Goal: Transaction & Acquisition: Purchase product/service

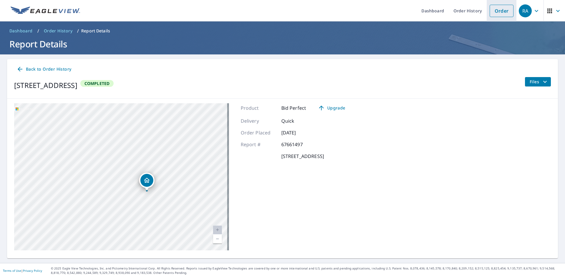
click at [499, 11] on link "Order" at bounding box center [501, 11] width 24 height 12
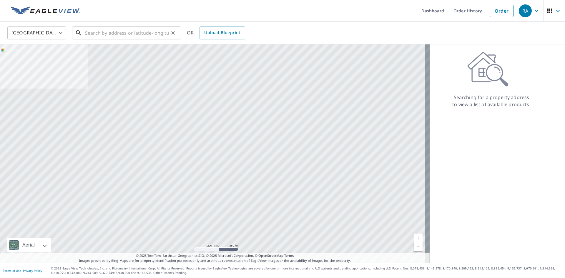
click at [103, 36] on input "text" at bounding box center [127, 33] width 84 height 16
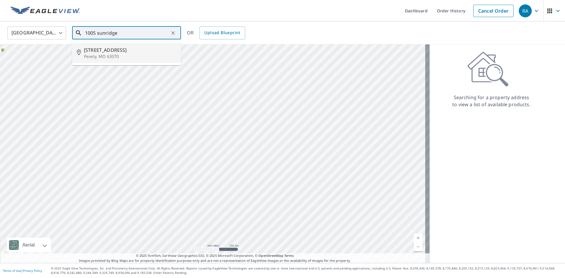
click at [102, 56] on p "Pevely, MO 63070" at bounding box center [130, 57] width 92 height 6
type input "[STREET_ADDRESS]"
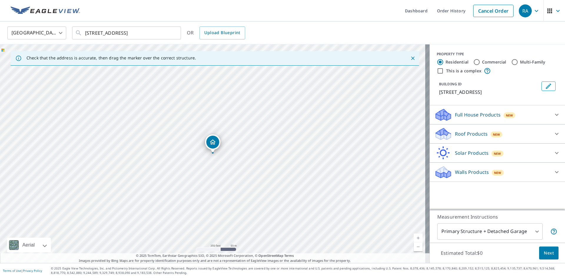
click at [484, 171] on div "Walls Products New" at bounding box center [491, 172] width 115 height 14
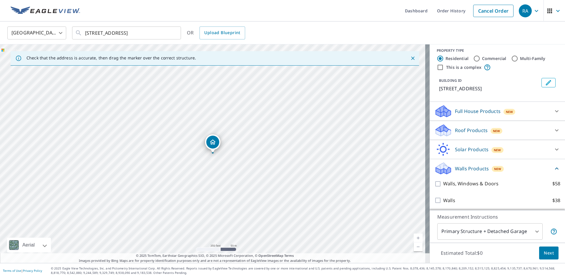
scroll to position [5, 0]
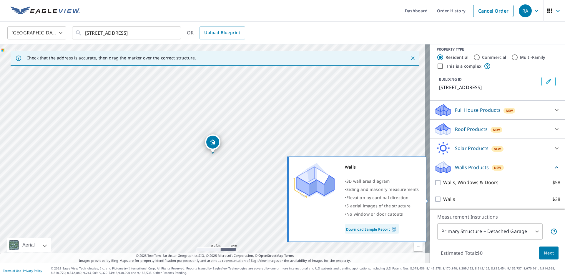
click at [434, 200] on input "Walls $38" at bounding box center [438, 199] width 9 height 7
checkbox input "true"
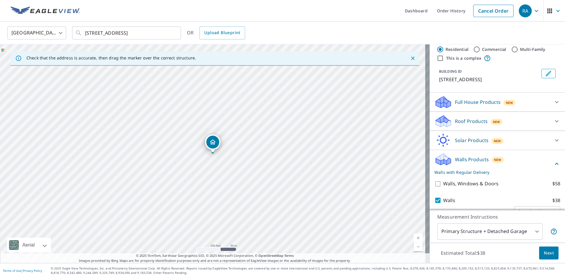
scroll to position [27, 0]
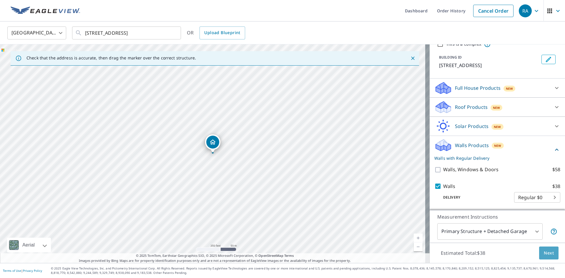
click at [544, 252] on span "Next" at bounding box center [549, 252] width 10 height 7
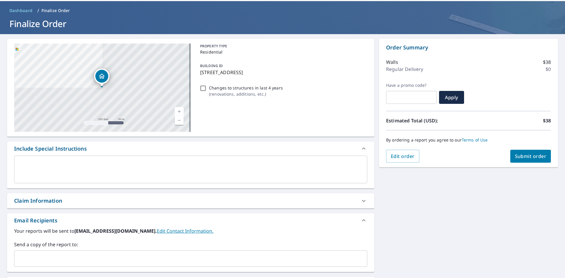
scroll to position [29, 0]
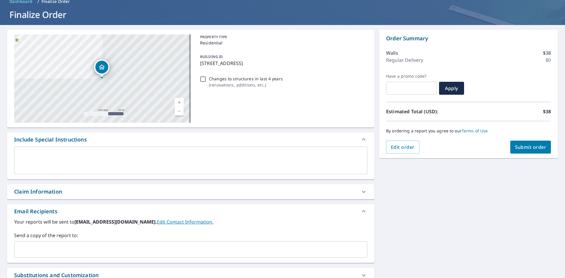
click at [27, 250] on input "text" at bounding box center [186, 249] width 339 height 11
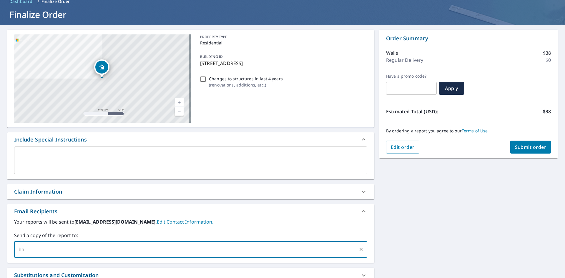
type input "b"
type input "[PERSON_NAME][EMAIL_ADDRESS][DOMAIN_NAME]"
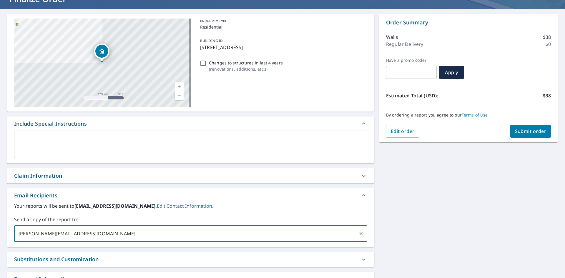
scroll to position [59, 0]
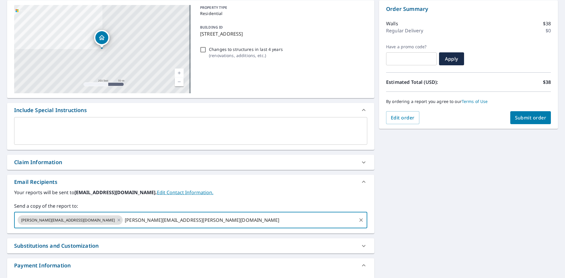
type input "[PERSON_NAME][EMAIL_ADDRESS][PERSON_NAME][DOMAIN_NAME]"
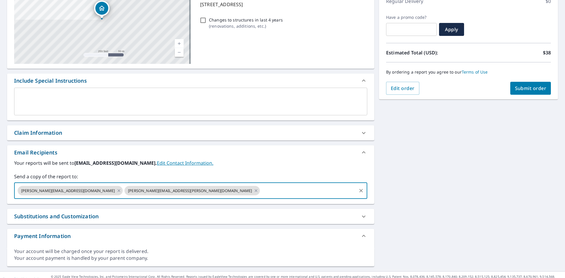
scroll to position [96, 0]
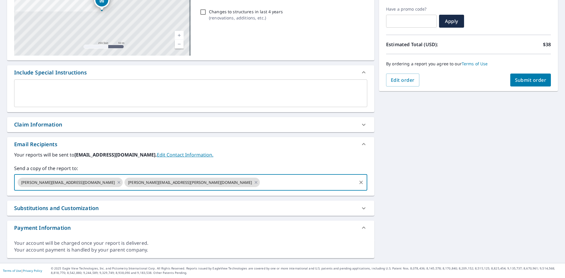
click at [516, 82] on span "Submit order" at bounding box center [530, 80] width 31 height 6
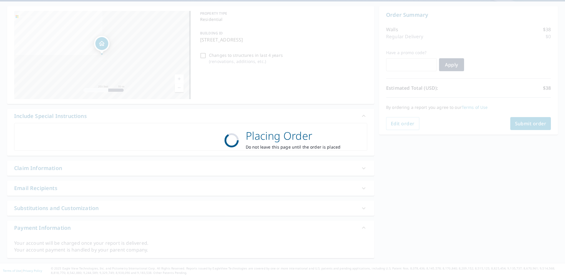
scroll to position [53, 0]
